Goal: Information Seeking & Learning: Learn about a topic

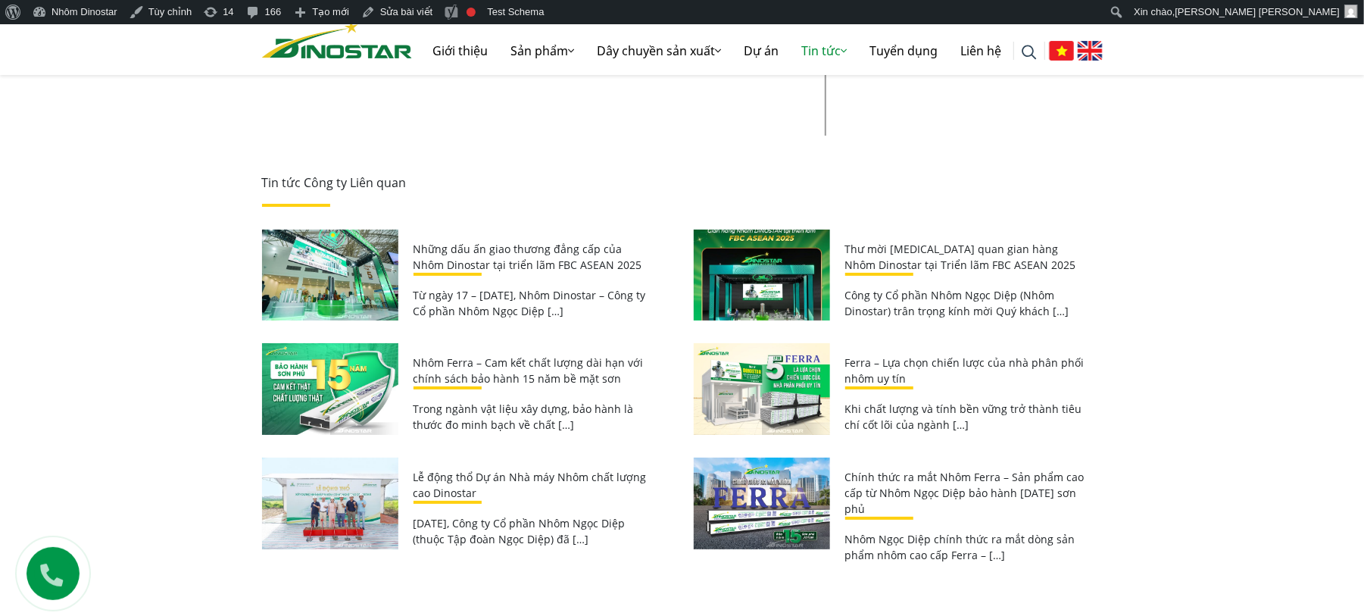
scroll to position [7935, 0]
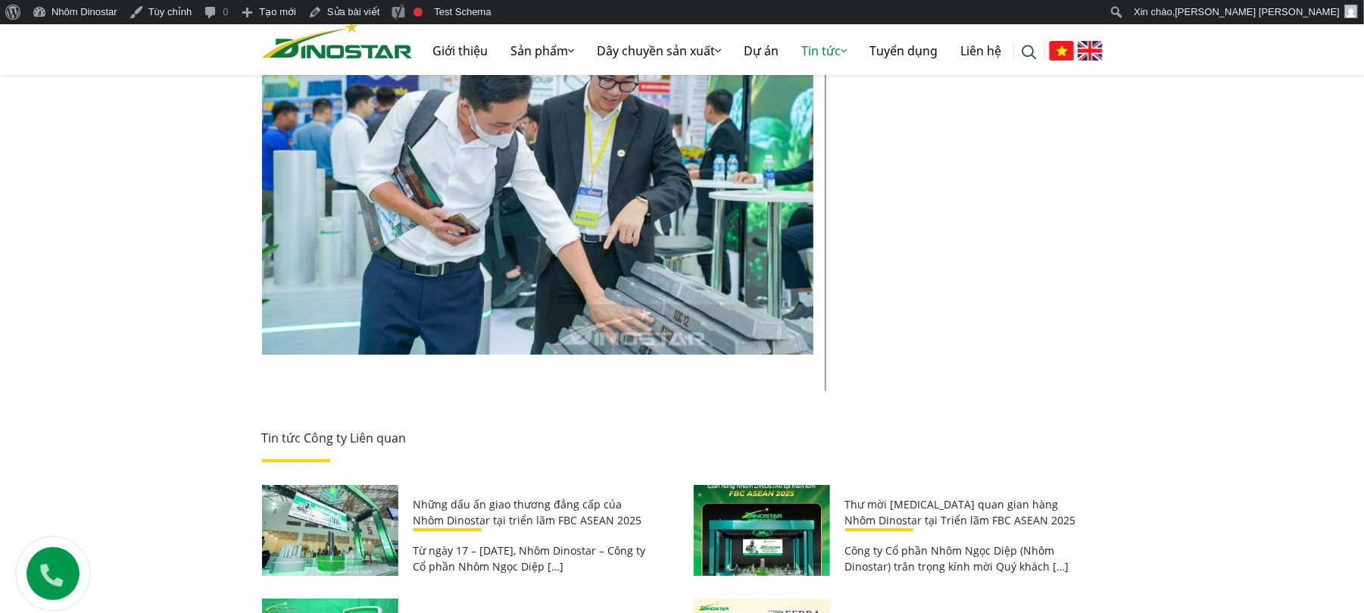
scroll to position [7851, 0]
